Goal: Task Accomplishment & Management: Manage account settings

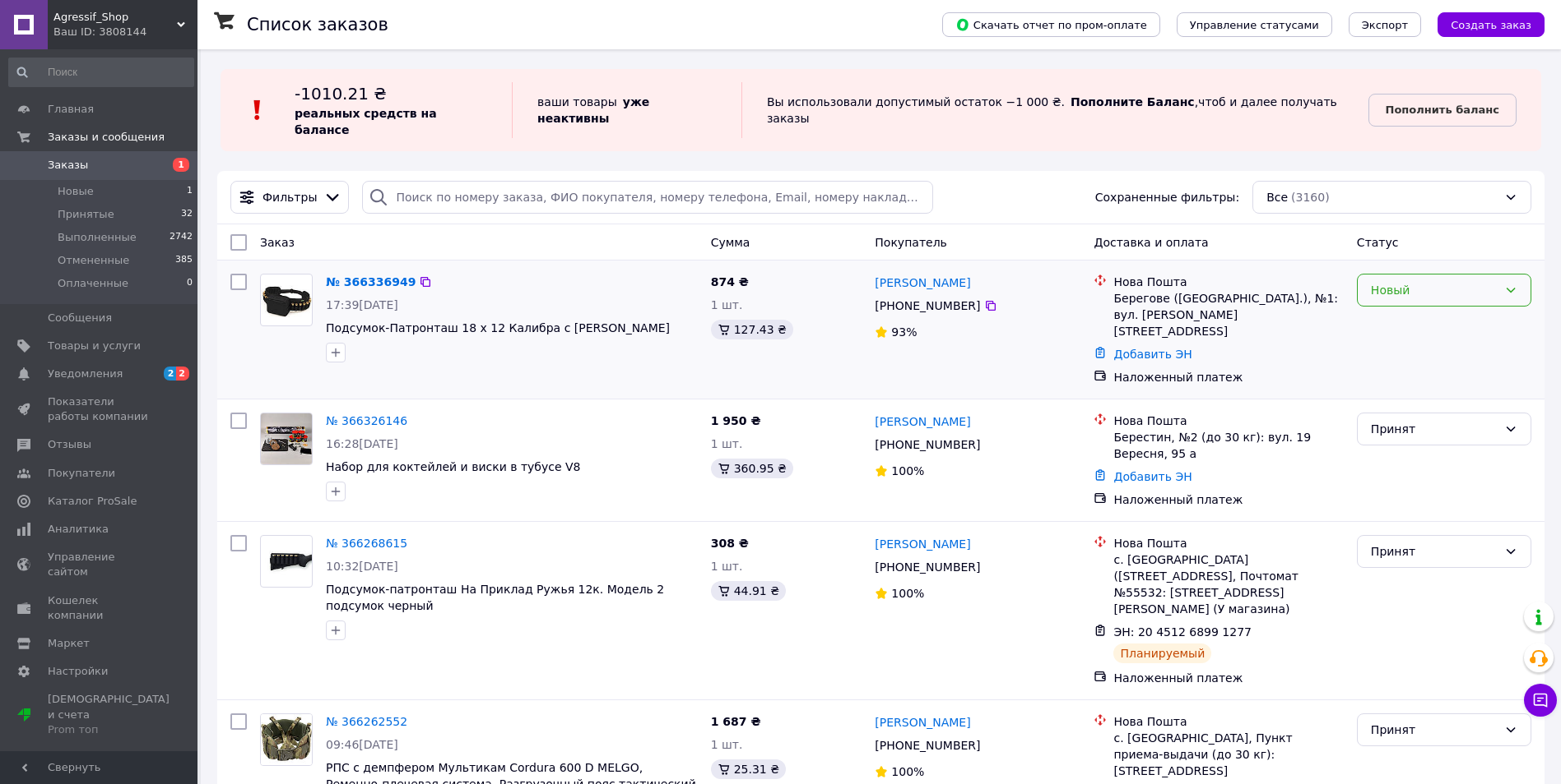
click at [1411, 282] on div "Новый" at bounding box center [1434, 290] width 127 height 18
click at [1382, 313] on li "Принят" at bounding box center [1444, 310] width 173 height 30
click at [1385, 105] on link "Пополнить баланс" at bounding box center [1442, 110] width 148 height 33
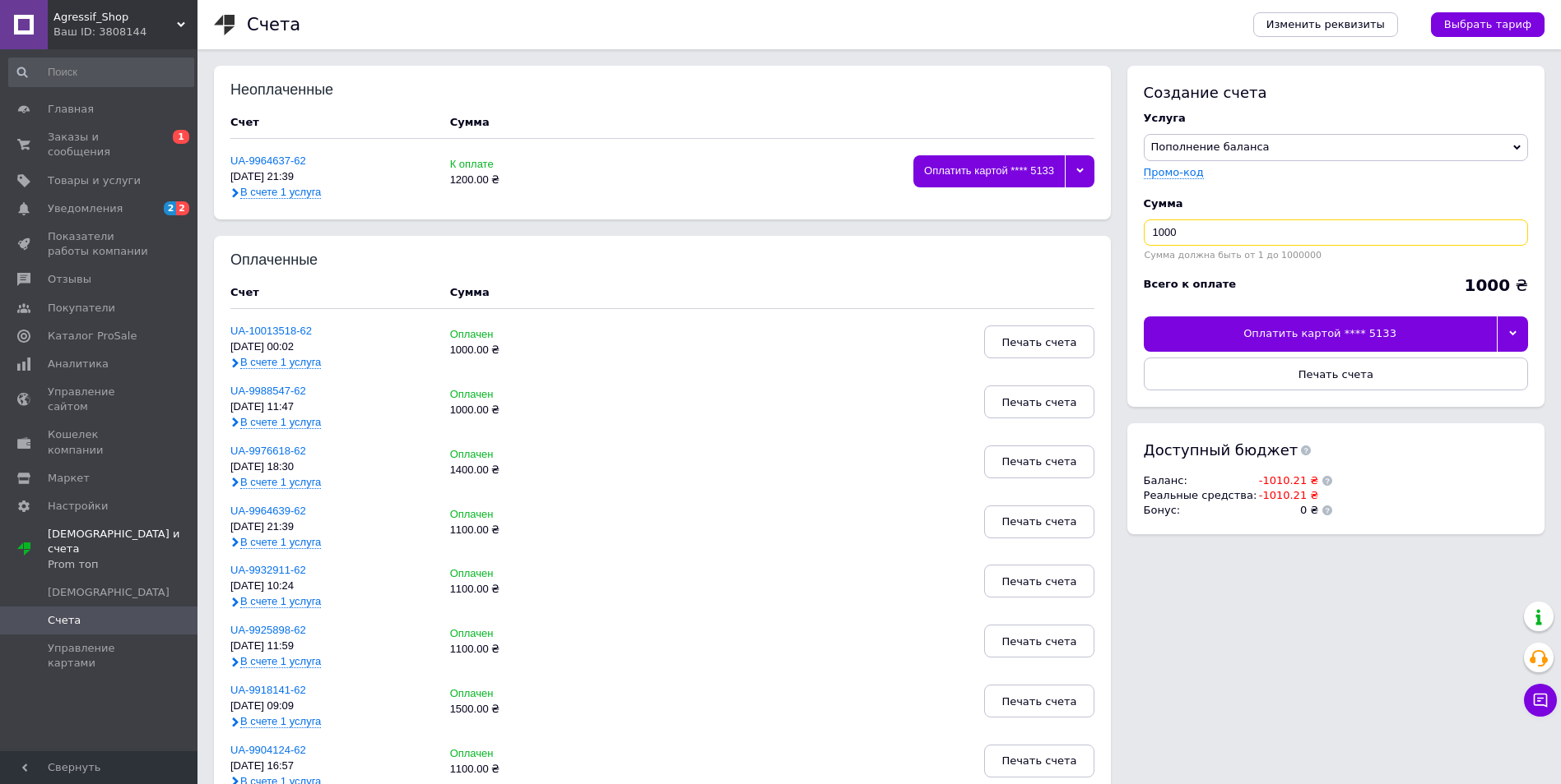
drag, startPoint x: 1189, startPoint y: 236, endPoint x: 1099, endPoint y: 234, distance: 90.0
type input "1050"
click at [1516, 344] on div at bounding box center [1512, 334] width 32 height 35
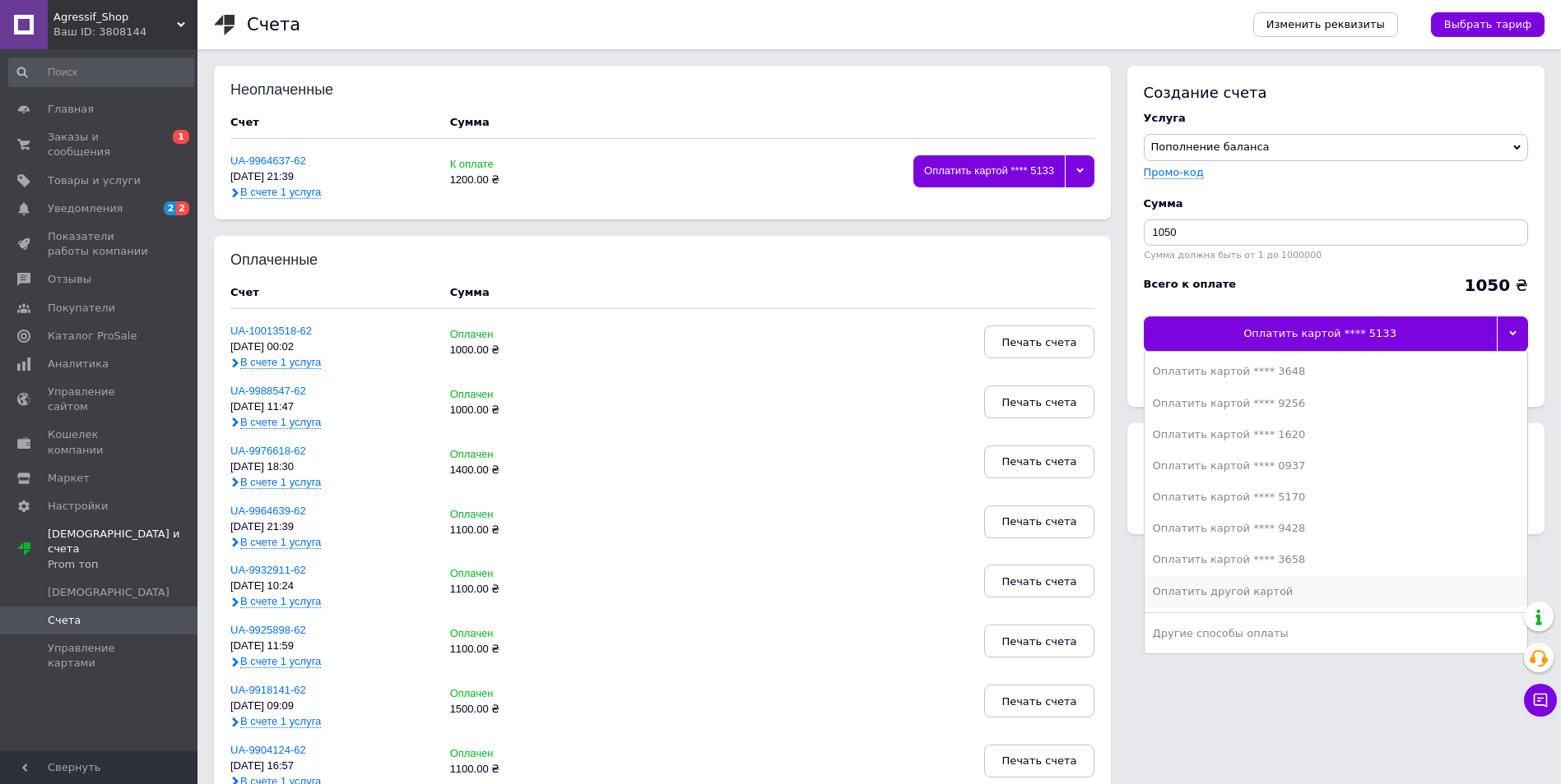
click at [1252, 590] on div "Оплатить другой картой" at bounding box center [1335, 592] width 366 height 15
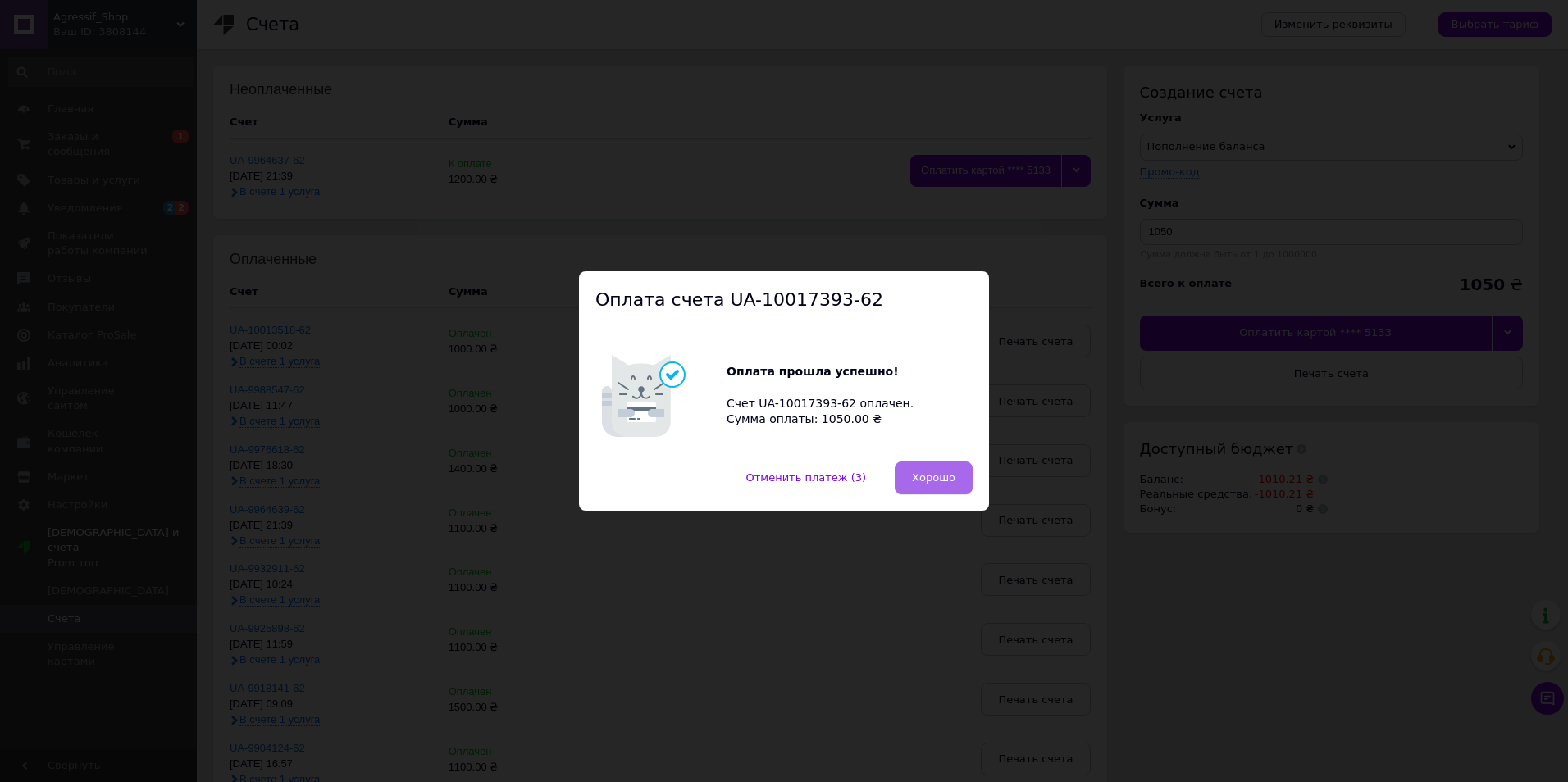
click at [958, 478] on button "Хорошо" at bounding box center [934, 479] width 78 height 33
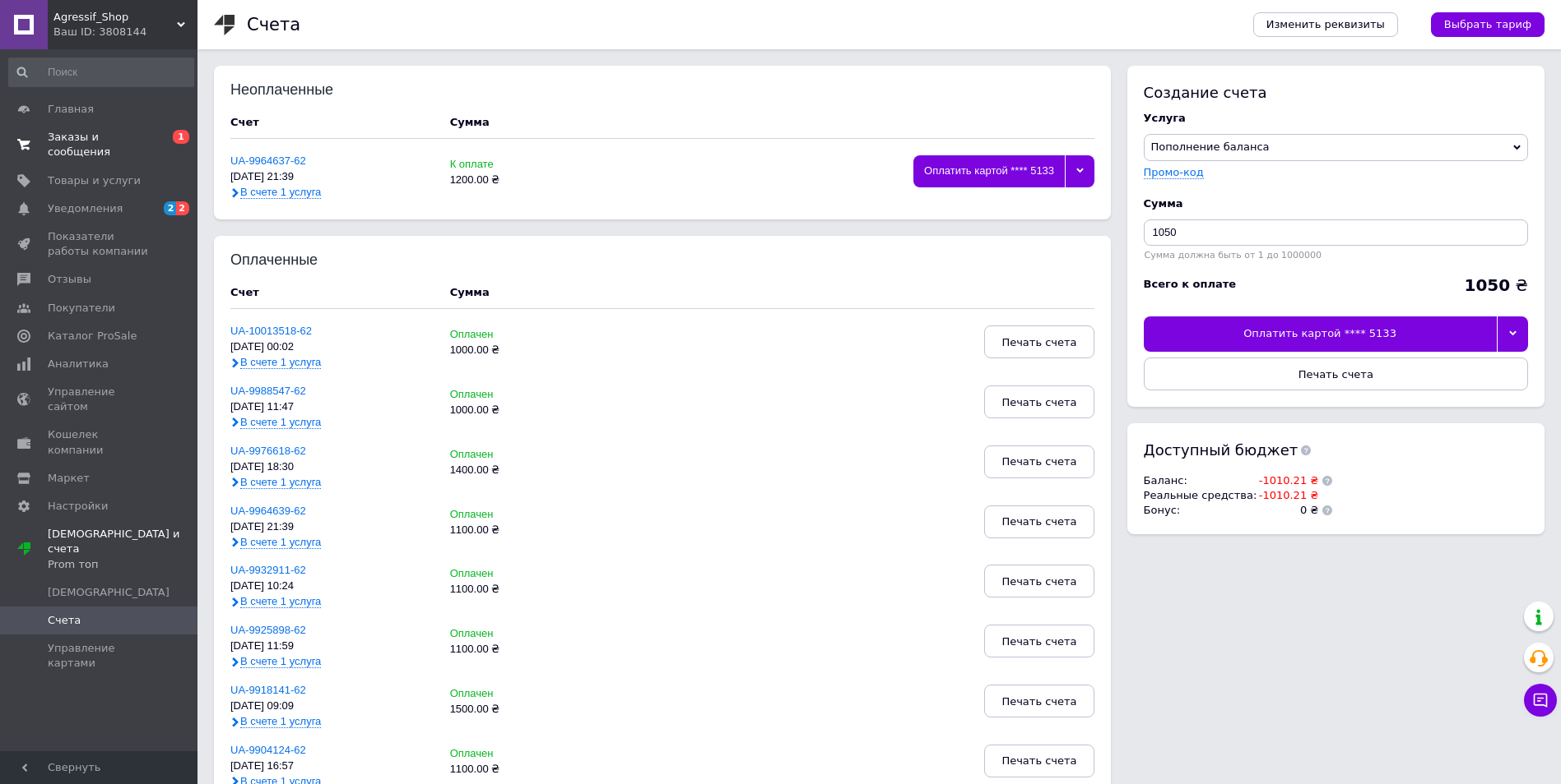
click at [74, 135] on span "Заказы и сообщения" at bounding box center [100, 144] width 104 height 30
